Goal: Navigation & Orientation: Find specific page/section

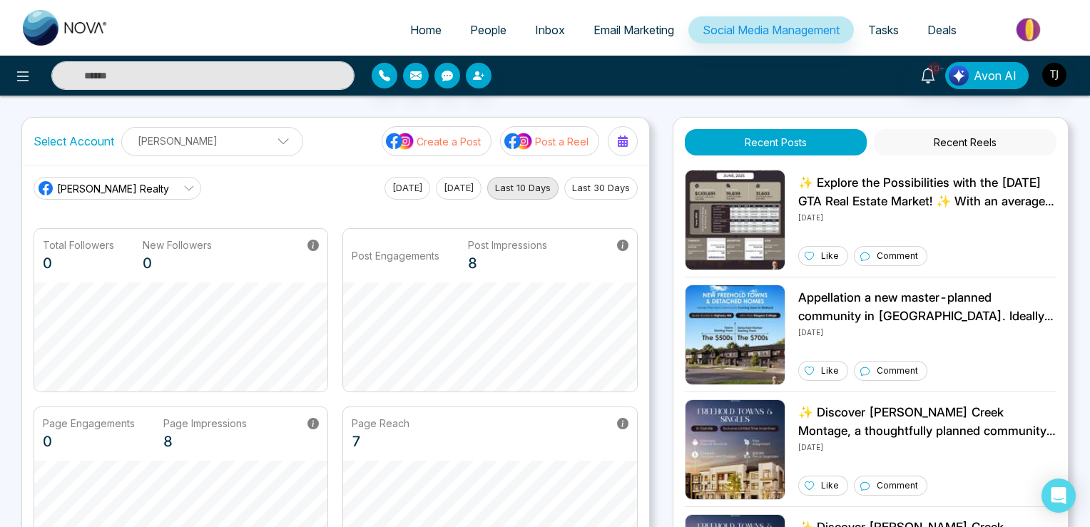
click at [137, 193] on span "[PERSON_NAME] Realty" at bounding box center [113, 188] width 112 height 15
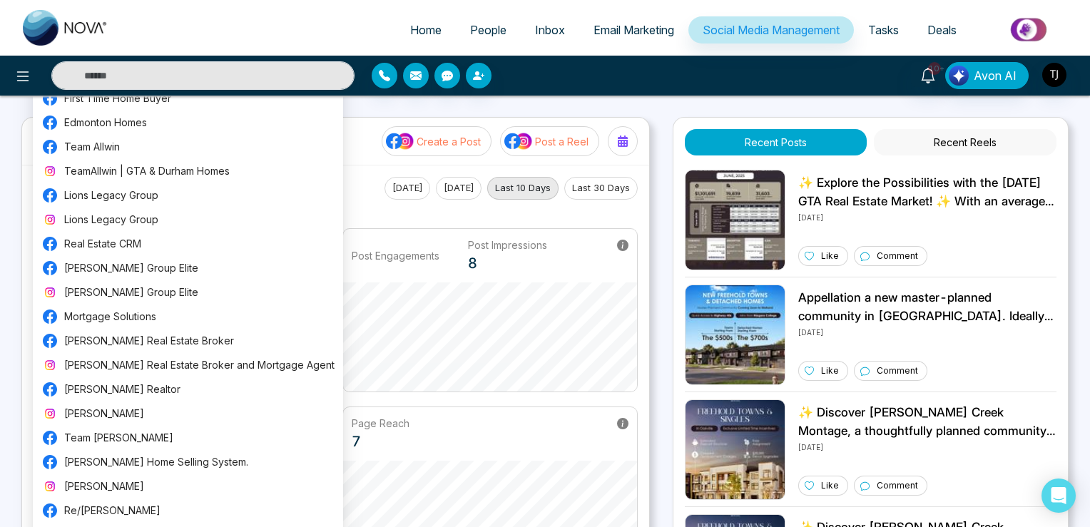
click at [347, 190] on div "[PERSON_NAME] Realty [DATE] [DATE] Last 10 Days Last 30 Days" at bounding box center [336, 188] width 604 height 23
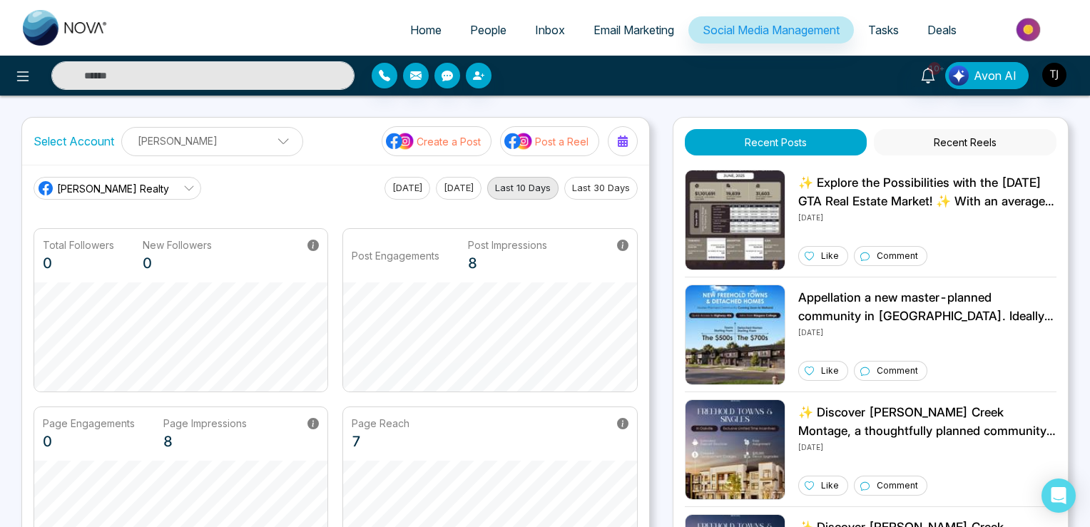
click at [138, 190] on span "[PERSON_NAME] Realty" at bounding box center [113, 188] width 112 height 15
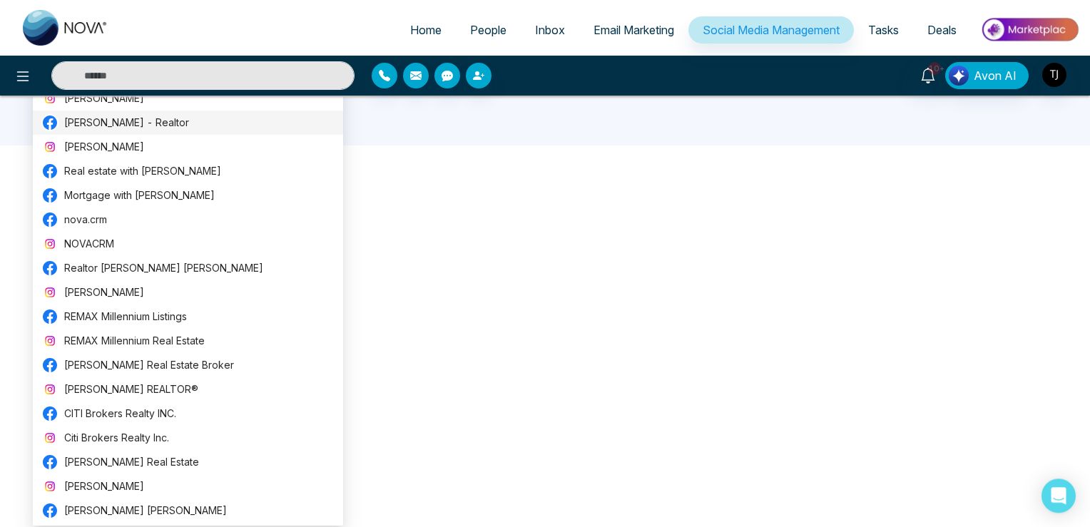
scroll to position [777, 0]
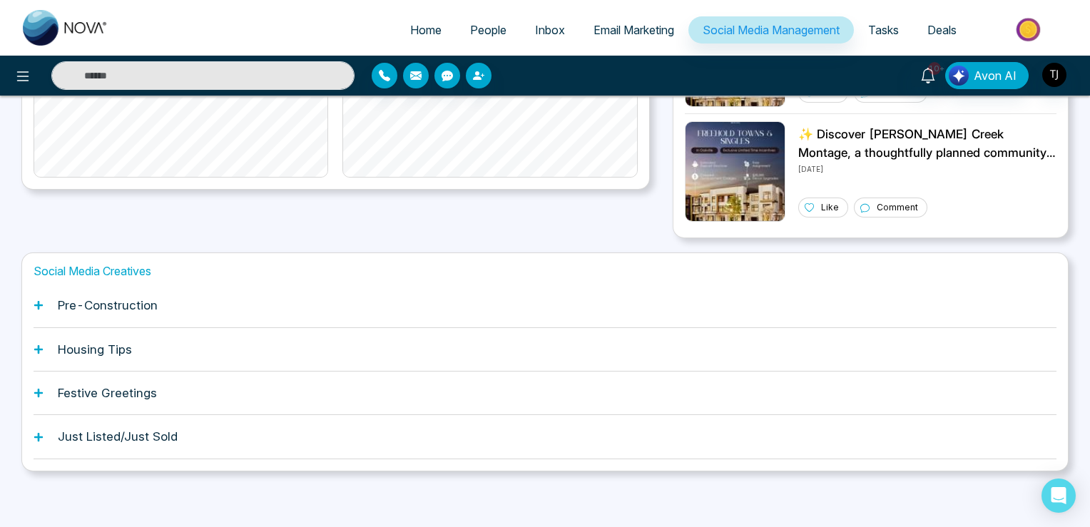
click at [387, 286] on div "Pre-Construction" at bounding box center [545, 306] width 1023 height 44
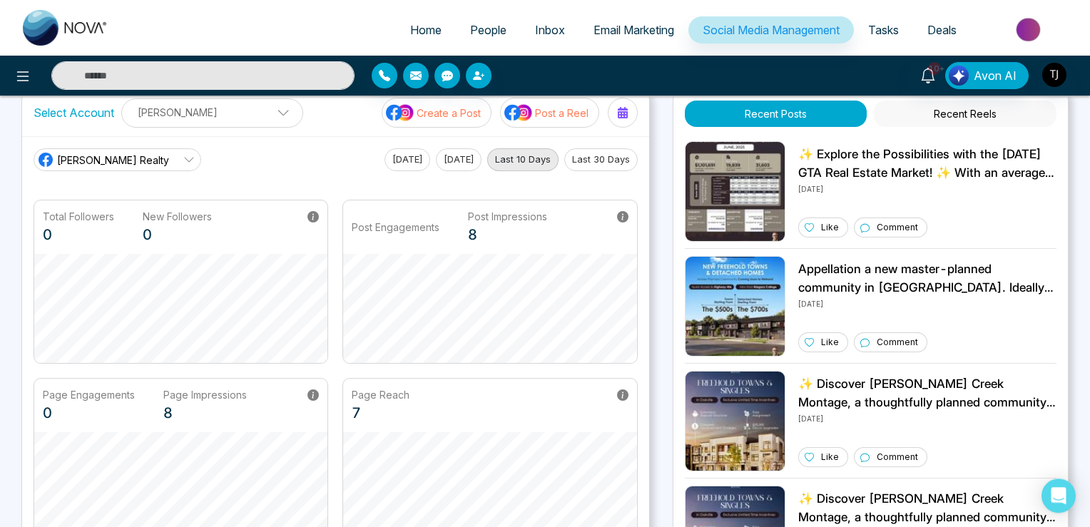
scroll to position [0, 0]
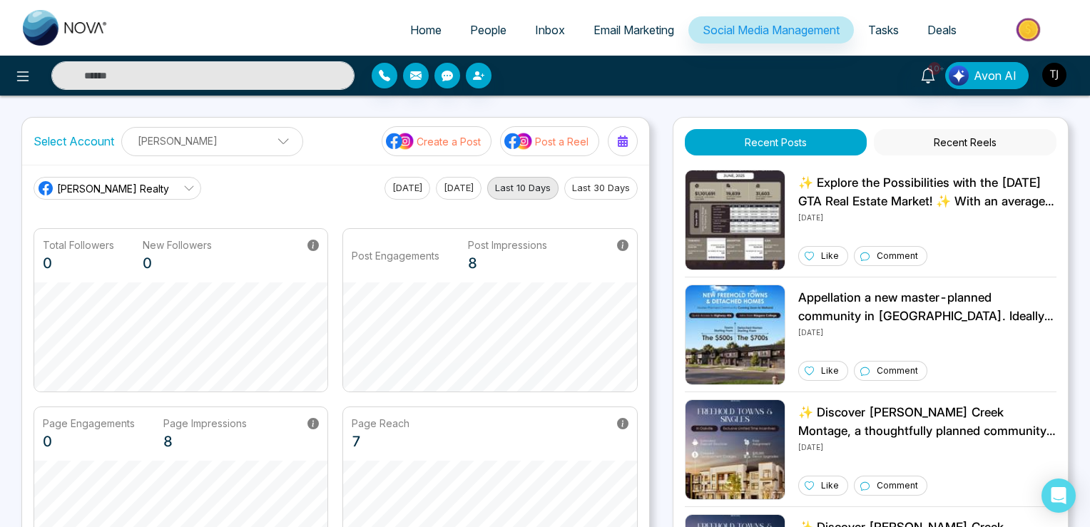
click at [133, 184] on span "[PERSON_NAME] Realty" at bounding box center [113, 188] width 112 height 15
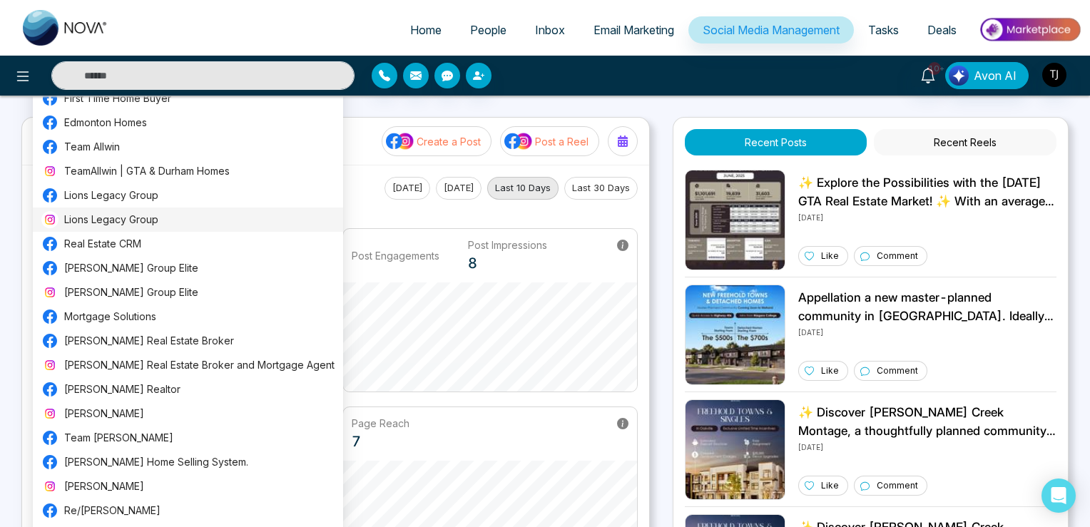
click at [101, 219] on span "Lions Legacy Group" at bounding box center [199, 220] width 270 height 16
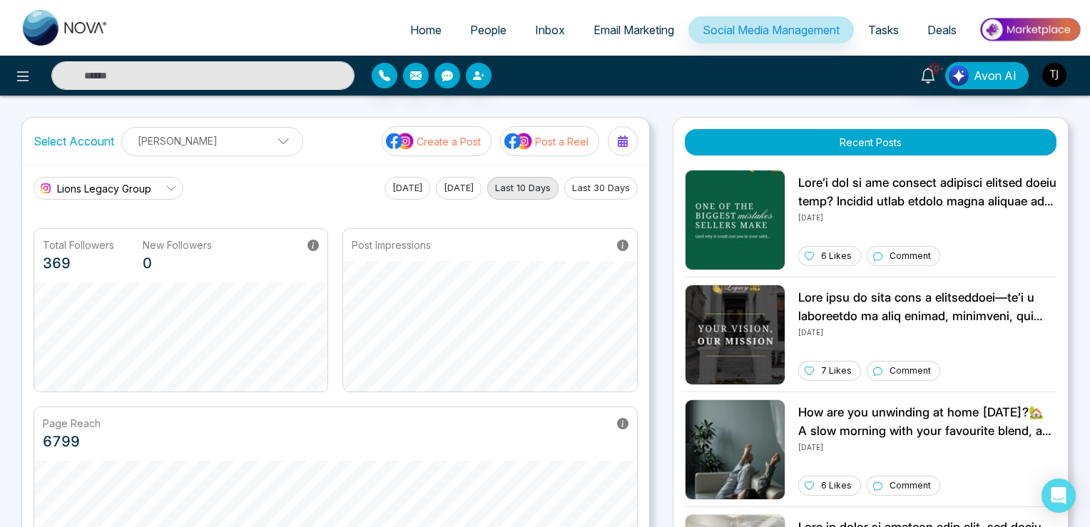
click at [118, 198] on link "Lions Legacy Group" at bounding box center [109, 188] width 150 height 23
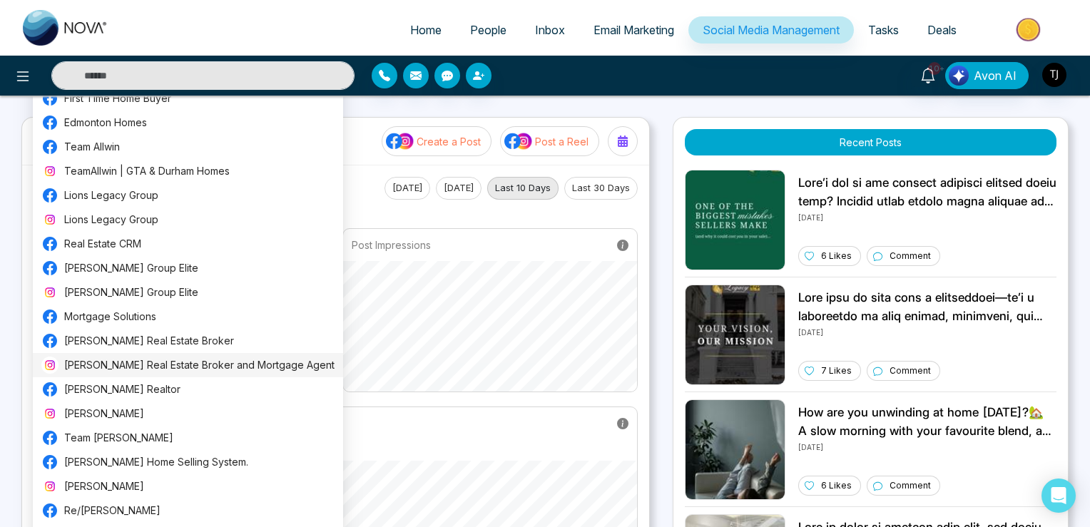
click at [105, 359] on span "[PERSON_NAME] Real Estate Broker and Mortgage Agent" at bounding box center [199, 365] width 270 height 16
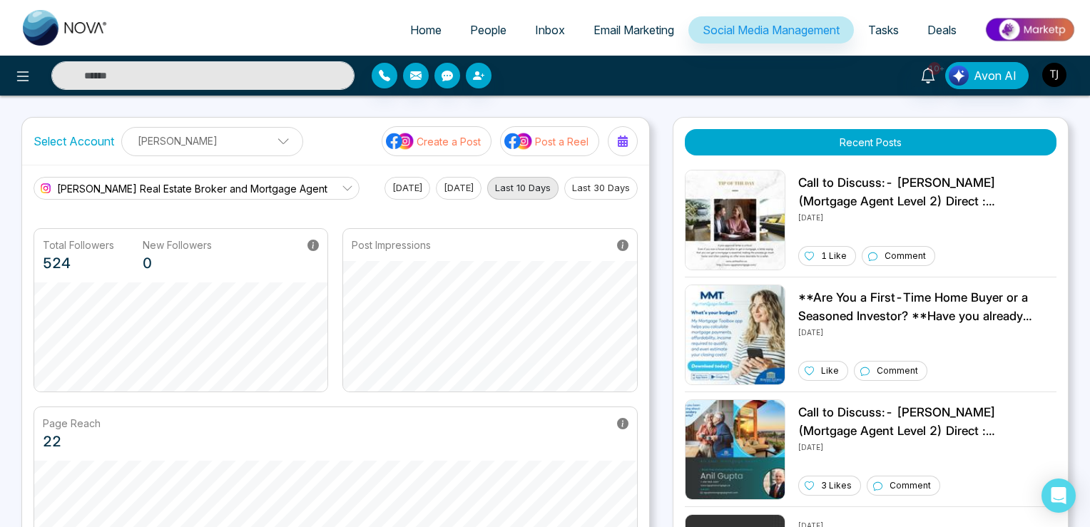
click at [100, 190] on span "[PERSON_NAME] Real Estate Broker and Mortgage Agent" at bounding box center [192, 188] width 270 height 15
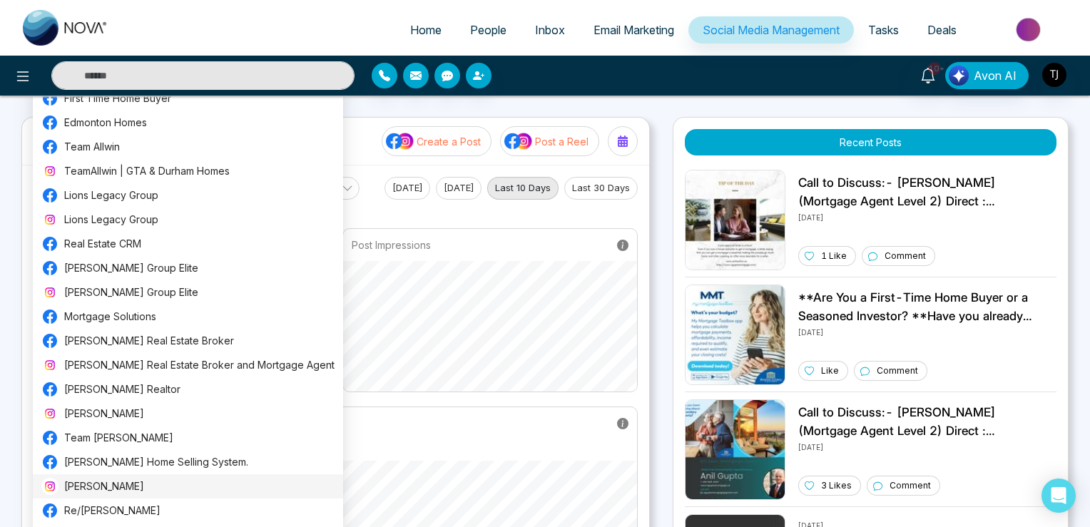
click at [107, 491] on span "[PERSON_NAME]" at bounding box center [199, 487] width 270 height 16
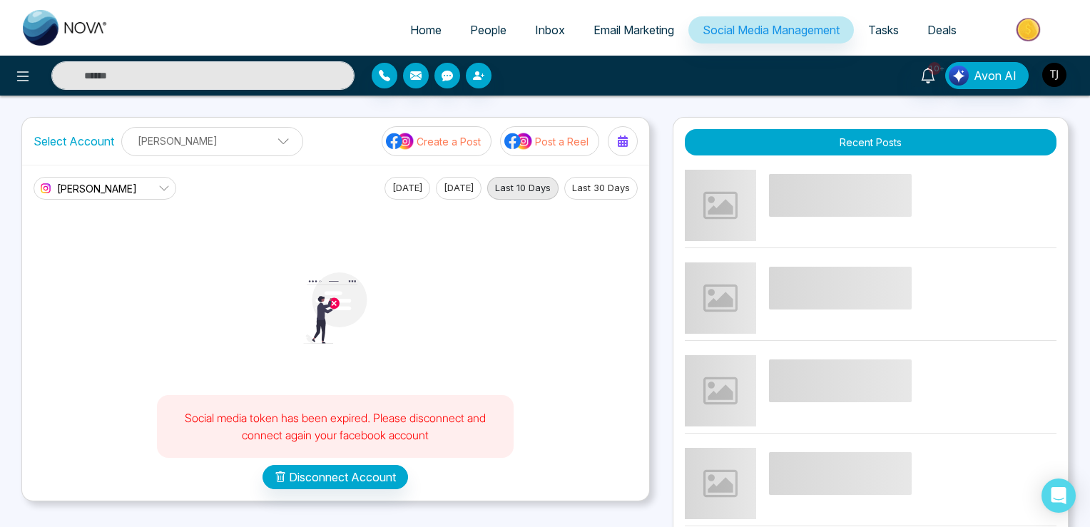
click at [186, 141] on p "[PERSON_NAME]" at bounding box center [212, 141] width 163 height 24
click at [104, 184] on span "[PERSON_NAME]" at bounding box center [97, 188] width 80 height 15
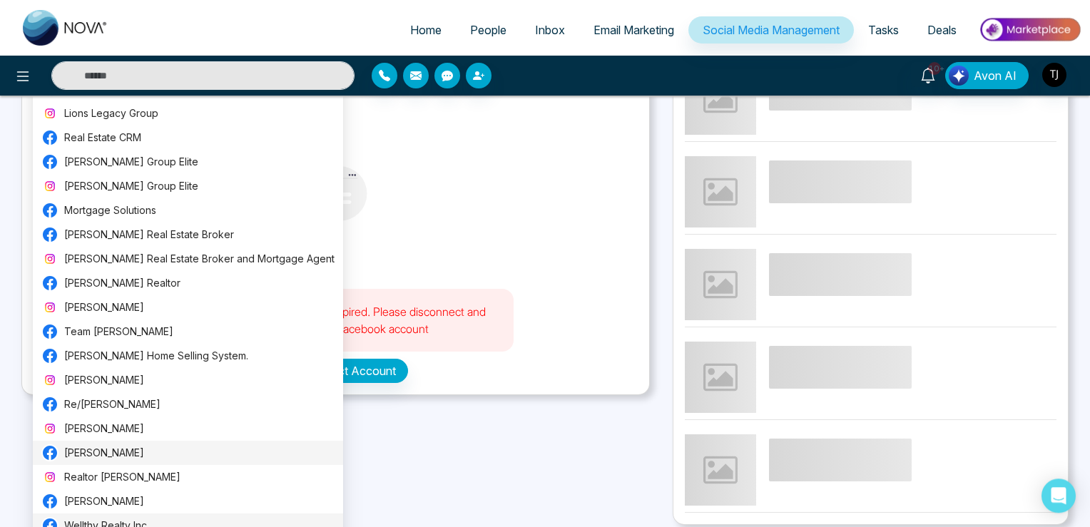
scroll to position [225, 0]
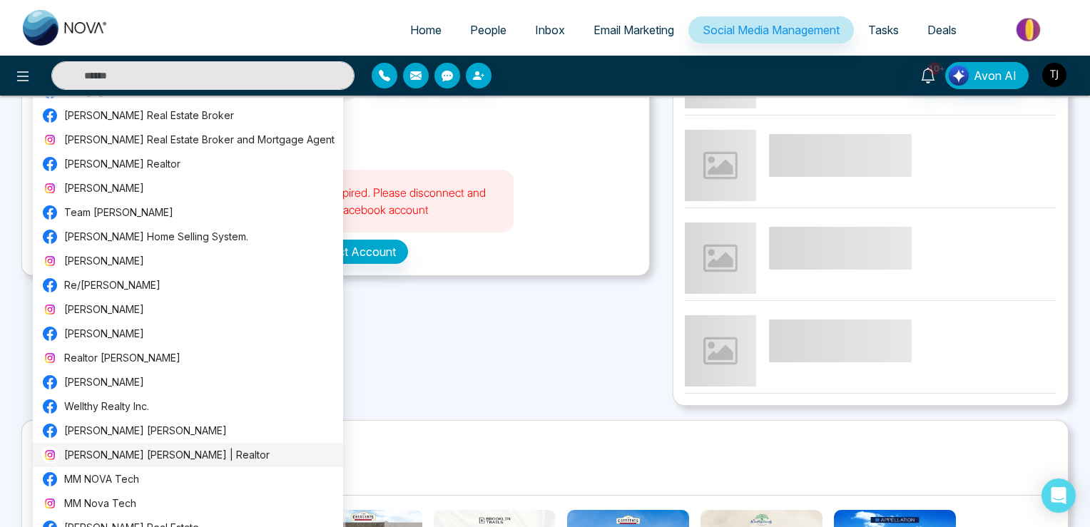
click at [100, 454] on span "[PERSON_NAME] [PERSON_NAME] | Realtor" at bounding box center [199, 455] width 270 height 16
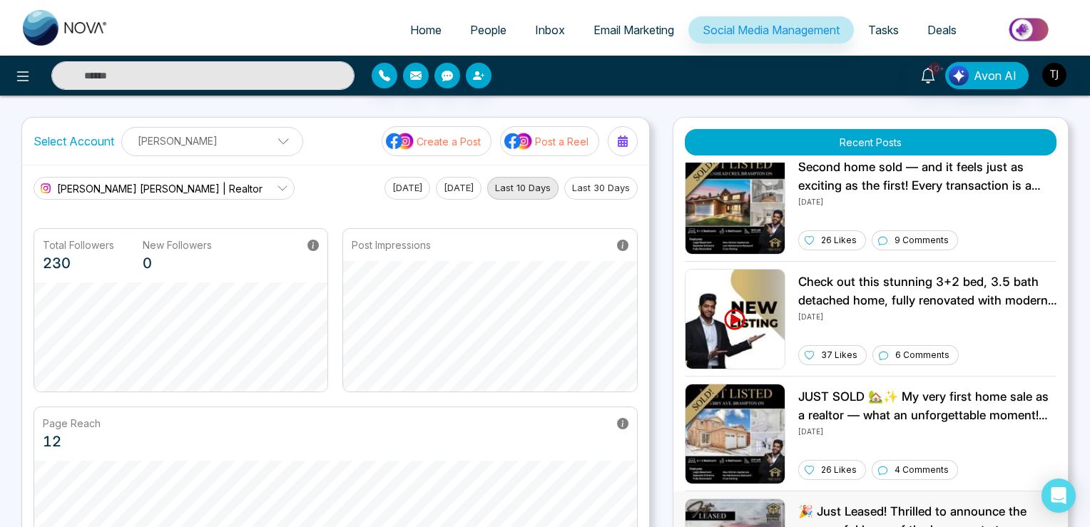
scroll to position [0, 0]
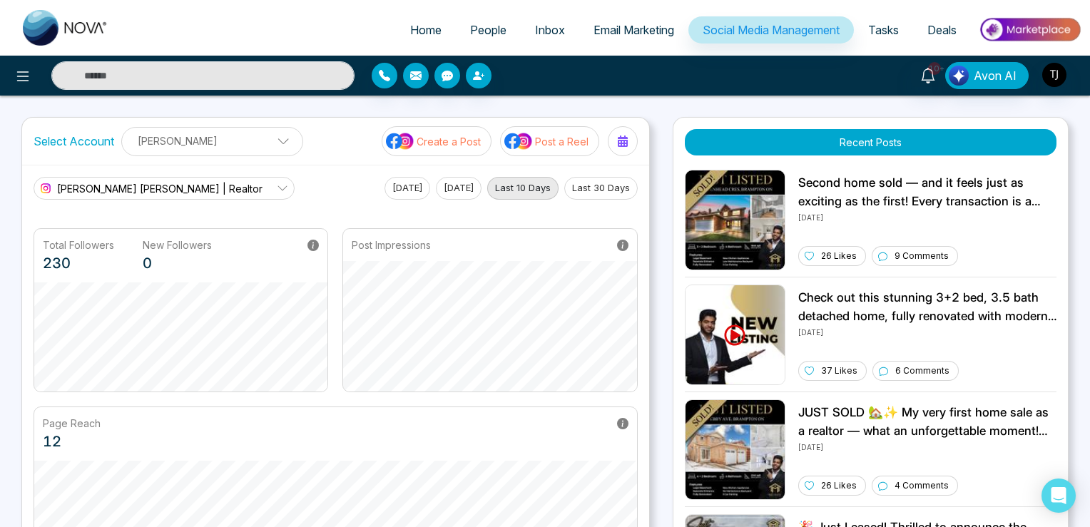
click at [244, 182] on link "[PERSON_NAME] [PERSON_NAME] | Realtor" at bounding box center [164, 188] width 261 height 23
click at [352, 161] on div "Select Account [PERSON_NAME] [PERSON_NAME] Add Social Accounts Create a Post Po…" at bounding box center [335, 141] width 627 height 47
